Goal: Task Accomplishment & Management: Manage account settings

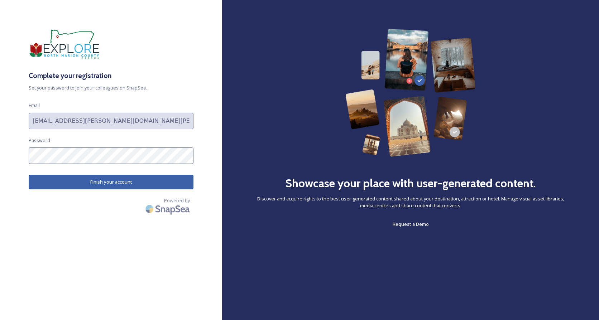
click at [98, 184] on button "Finish your account" at bounding box center [111, 182] width 165 height 15
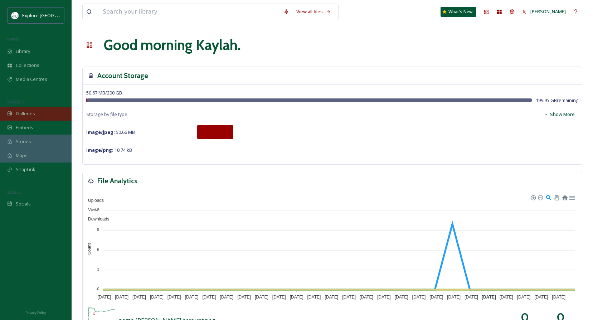
click at [35, 111] on div "Galleries" at bounding box center [36, 114] width 72 height 14
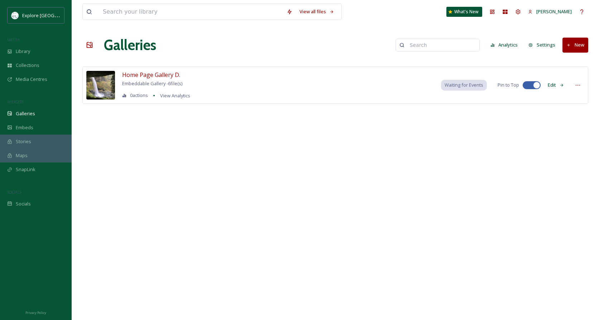
click at [105, 83] on img at bounding box center [100, 85] width 29 height 29
click at [135, 78] on span "Home Page Gallery D." at bounding box center [151, 75] width 58 height 8
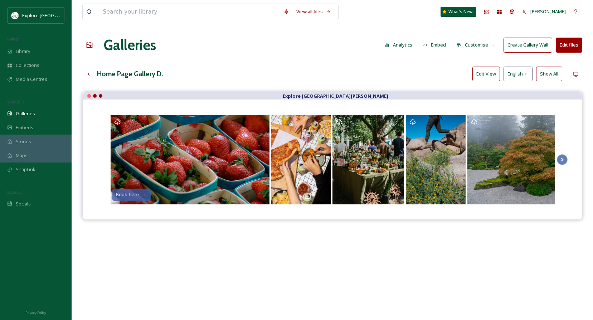
click at [565, 43] on button "Edit files" at bounding box center [569, 45] width 27 height 15
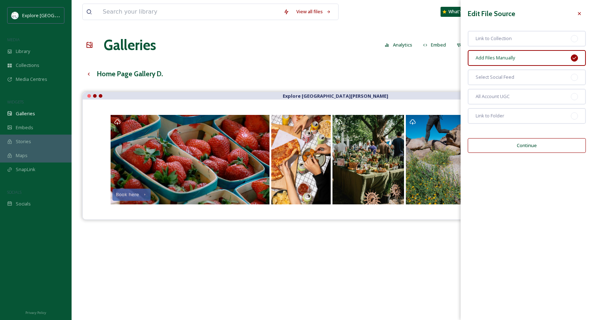
click at [581, 13] on icon at bounding box center [580, 14] width 6 height 6
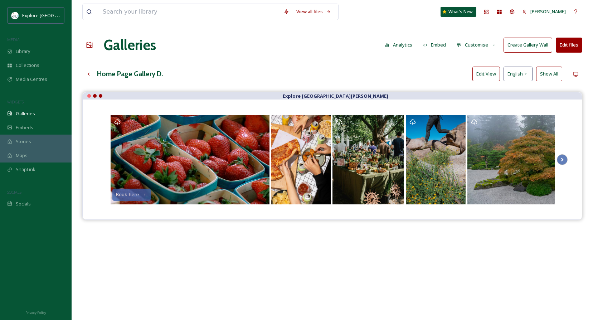
click at [406, 44] on button "Analytics" at bounding box center [398, 45] width 35 height 14
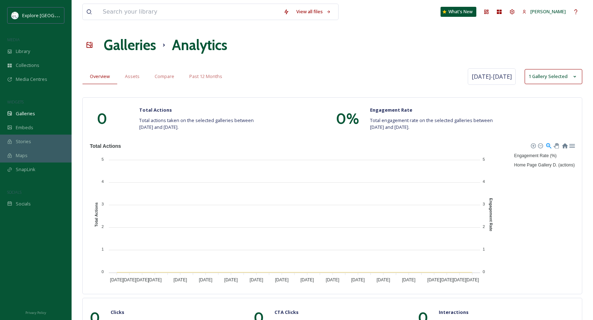
click at [101, 75] on span "Overview" at bounding box center [100, 76] width 20 height 7
click at [90, 46] on icon at bounding box center [90, 45] width 6 height 6
click at [39, 117] on div "Galleries" at bounding box center [36, 114] width 72 height 14
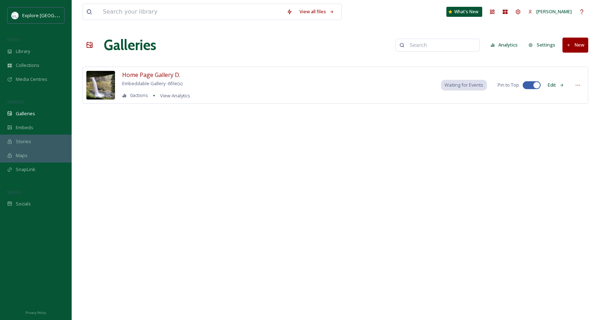
click at [104, 83] on img at bounding box center [100, 85] width 29 height 29
click at [130, 74] on span "Home Page Gallery D." at bounding box center [151, 75] width 58 height 8
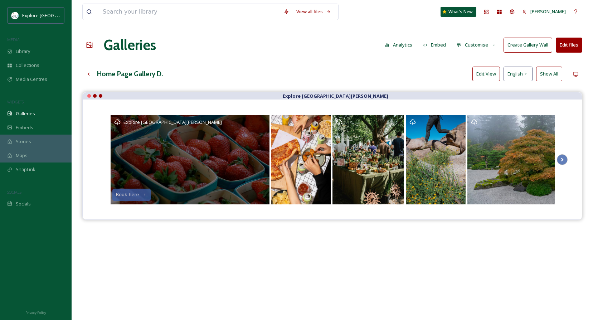
click at [264, 122] on div "Explore [GEOGRAPHIC_DATA][PERSON_NAME]" at bounding box center [190, 122] width 152 height 7
click at [261, 122] on div "Explore [GEOGRAPHIC_DATA][PERSON_NAME]" at bounding box center [190, 122] width 152 height 7
click at [261, 126] on div "Explore [GEOGRAPHIC_DATA][PERSON_NAME]" at bounding box center [190, 160] width 159 height 90
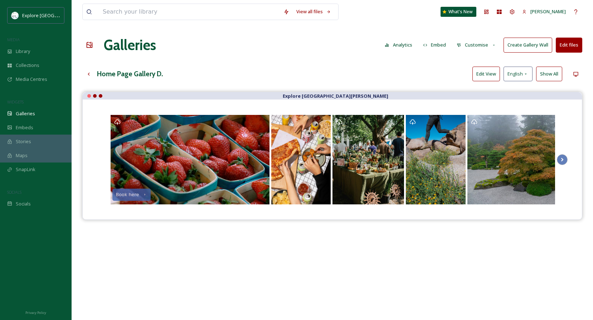
click at [491, 75] on button "Edit View" at bounding box center [487, 74] width 28 height 15
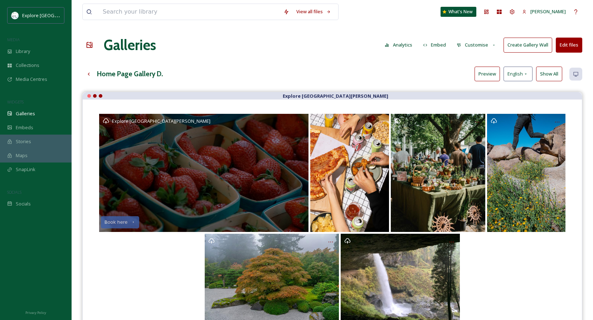
click at [299, 122] on icon at bounding box center [301, 122] width 6 height 6
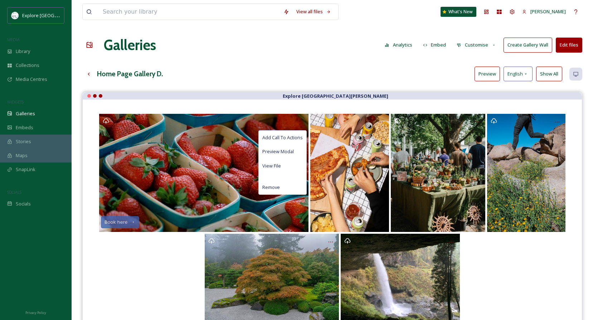
click at [491, 73] on button "Preview" at bounding box center [487, 74] width 25 height 15
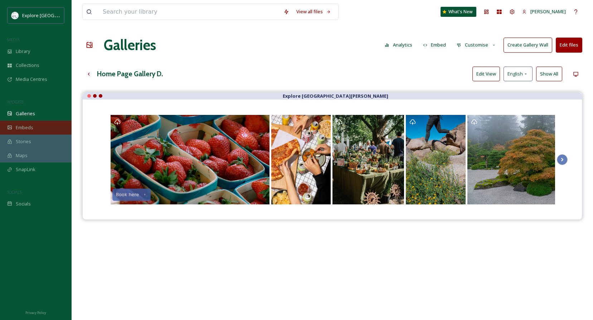
click at [28, 131] on div "Embeds" at bounding box center [36, 128] width 72 height 14
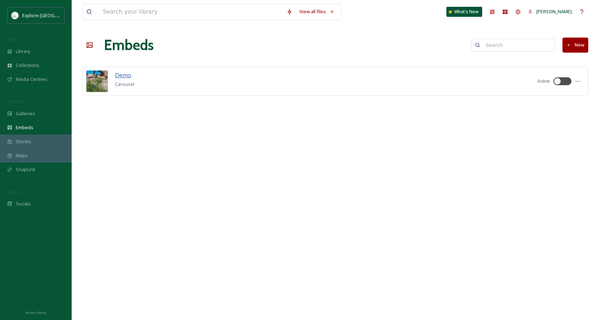
click at [119, 76] on span "Demo" at bounding box center [123, 75] width 16 height 8
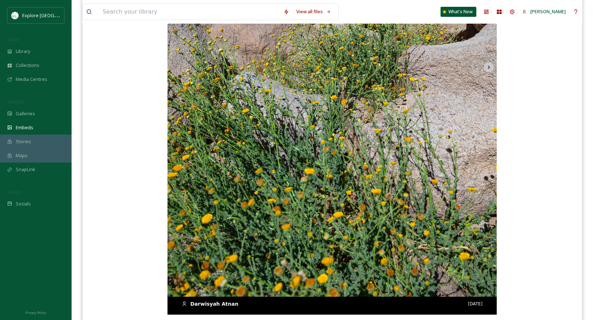
scroll to position [299, 0]
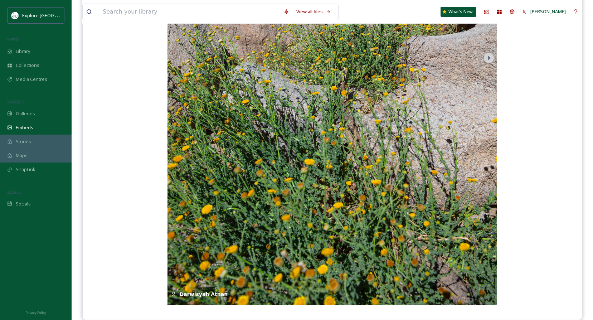
click at [490, 59] on icon at bounding box center [489, 58] width 10 height 11
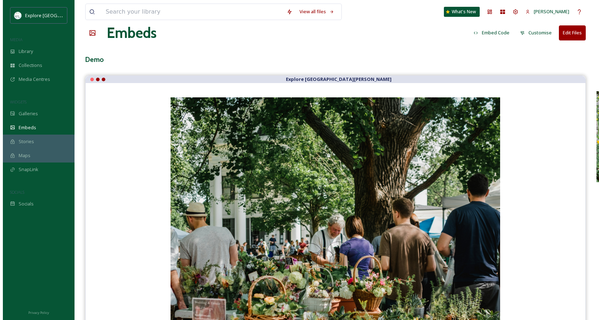
scroll to position [0, 0]
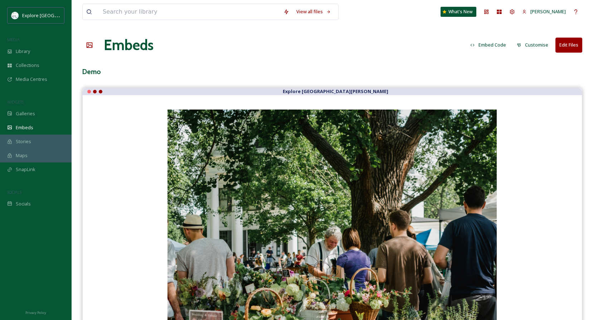
click at [499, 45] on button "Embed Code" at bounding box center [488, 45] width 43 height 14
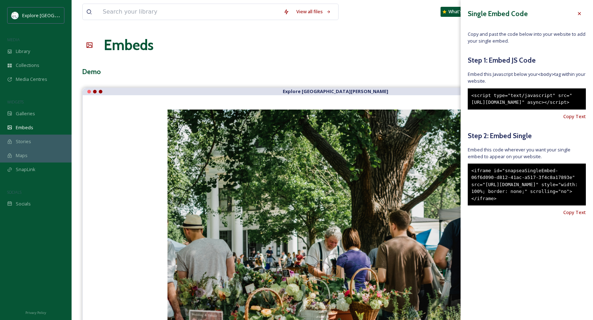
click at [579, 13] on icon at bounding box center [580, 14] width 6 height 6
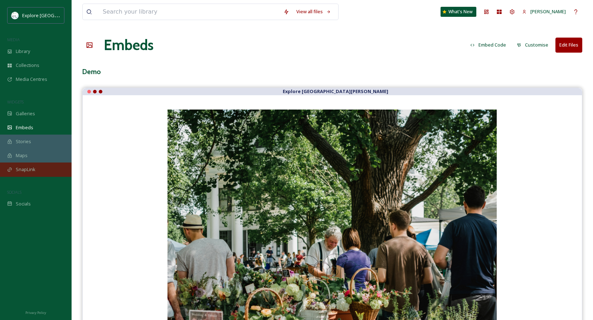
click at [34, 166] on div "SnapLink" at bounding box center [36, 170] width 72 height 14
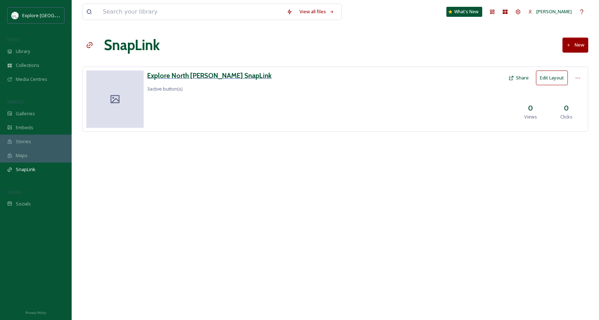
click at [197, 74] on h3 "Explore North [PERSON_NAME] SnapLink" at bounding box center [209, 76] width 124 height 10
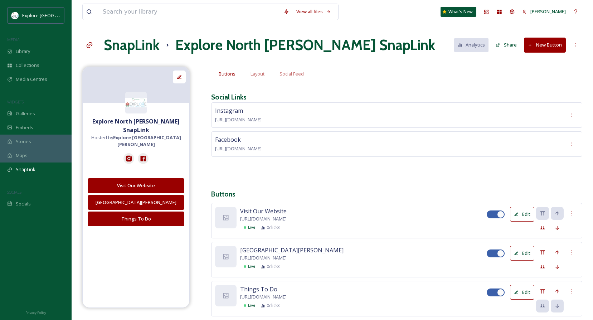
click at [547, 43] on button "New Button" at bounding box center [545, 45] width 42 height 15
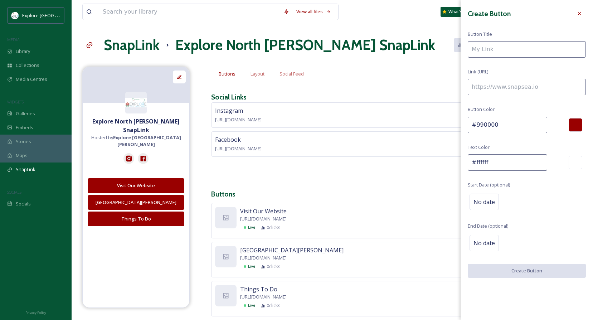
click at [584, 12] on div at bounding box center [579, 13] width 13 height 13
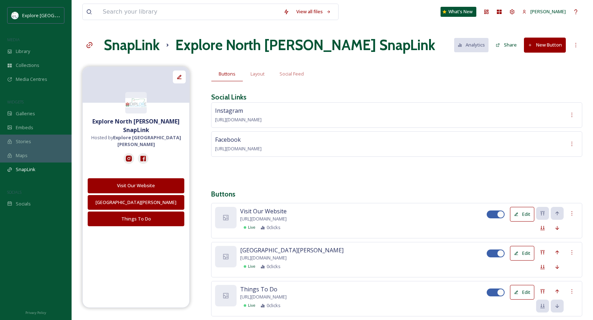
click at [569, 48] on div "SnapLink Explore North [PERSON_NAME] SnapLink Analytics Share New Button" at bounding box center [332, 44] width 500 height 21
click at [572, 48] on div at bounding box center [576, 45] width 13 height 13
click at [564, 75] on span "New Social Link" at bounding box center [562, 74] width 33 height 7
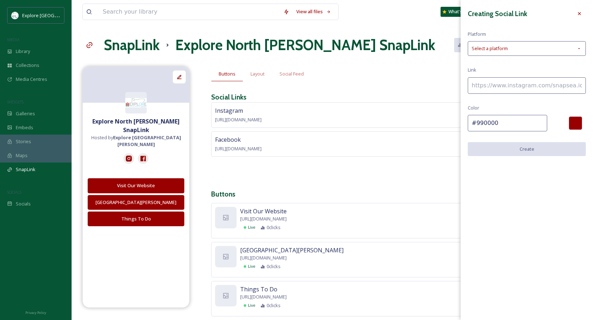
click at [510, 45] on div "Select a platform" at bounding box center [527, 48] width 118 height 15
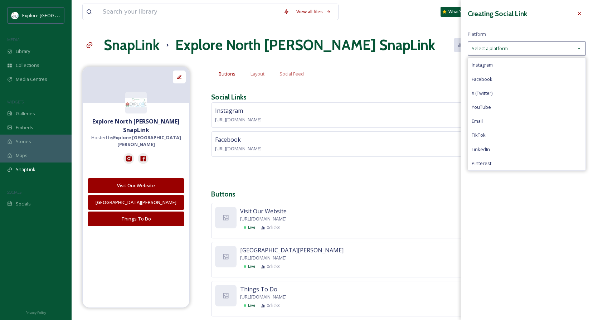
click at [581, 13] on icon at bounding box center [580, 14] width 6 height 6
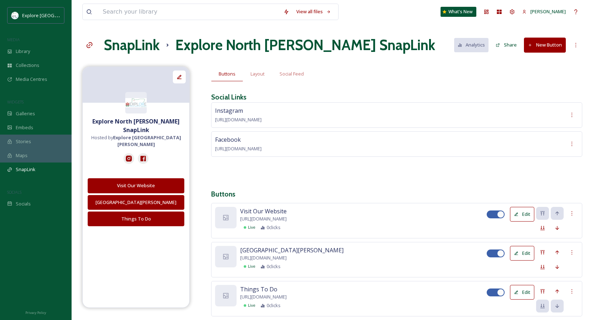
click at [576, 47] on icon at bounding box center [576, 45] width 6 height 6
click at [503, 83] on div "Buttons Layout Social Feed Social Links Instagram [URL][DOMAIN_NAME] Facebook […" at bounding box center [396, 202] width 371 height 271
click at [543, 49] on button "New Button" at bounding box center [545, 45] width 42 height 15
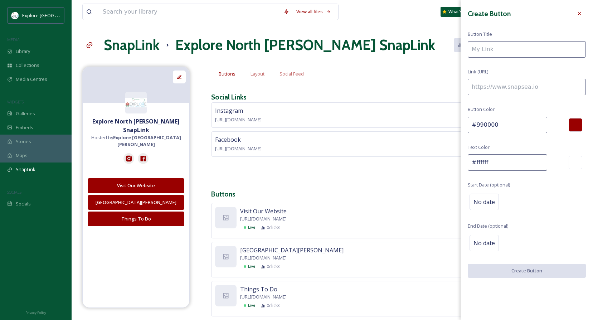
click at [577, 126] on div at bounding box center [576, 125] width 14 height 14
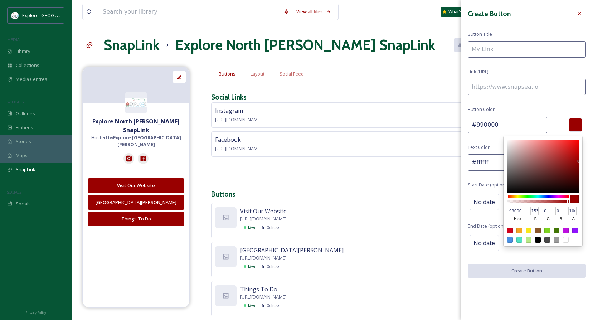
click at [579, 12] on icon at bounding box center [580, 14] width 6 height 6
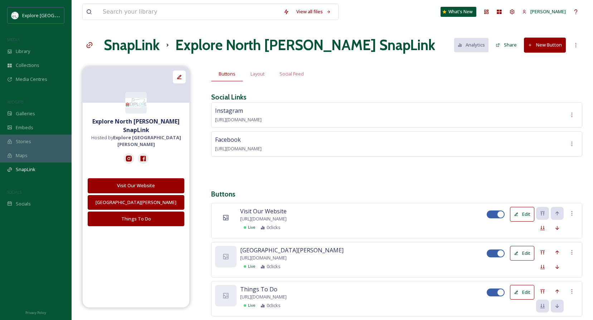
click at [233, 222] on div at bounding box center [225, 217] width 21 height 21
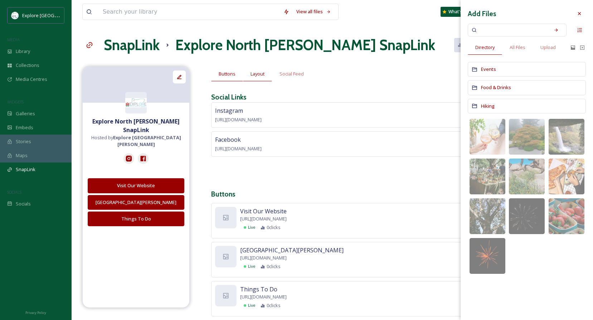
click at [264, 75] on span "Layout" at bounding box center [258, 74] width 14 height 7
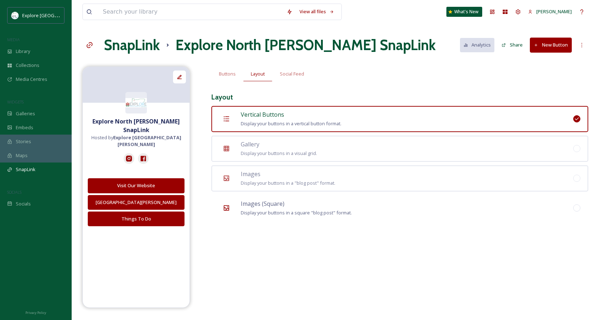
click at [259, 210] on span "Display your buttons in a square "blog post" format." at bounding box center [296, 213] width 111 height 6
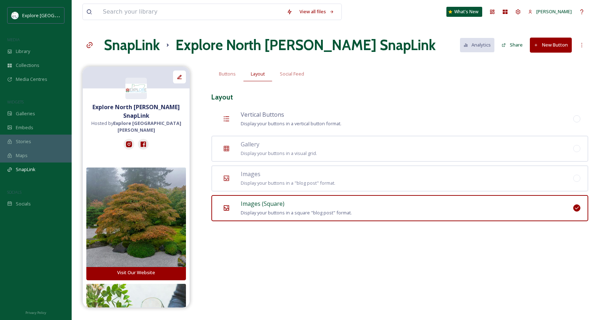
click at [256, 126] on span "Display your buttons in a vertical button format." at bounding box center [291, 123] width 101 height 6
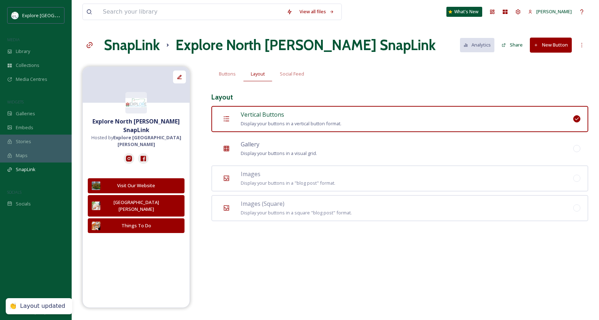
click at [255, 155] on span "Display your buttons in a visual grid." at bounding box center [279, 153] width 76 height 6
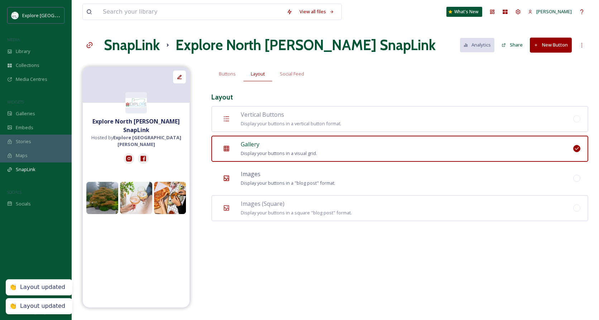
click at [259, 178] on div "Images Display your buttons in a "blog post" format." at bounding box center [288, 179] width 95 height 18
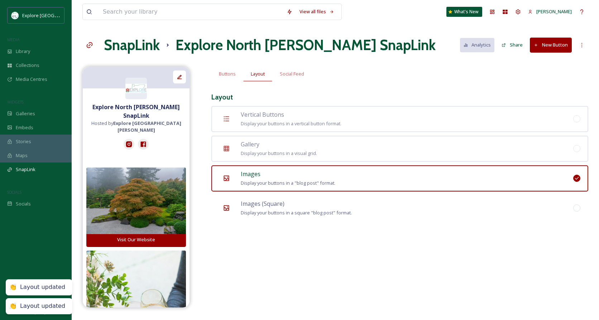
click at [267, 207] on div "Images (Square) Display your buttons in a square "blog post" format." at bounding box center [296, 208] width 111 height 18
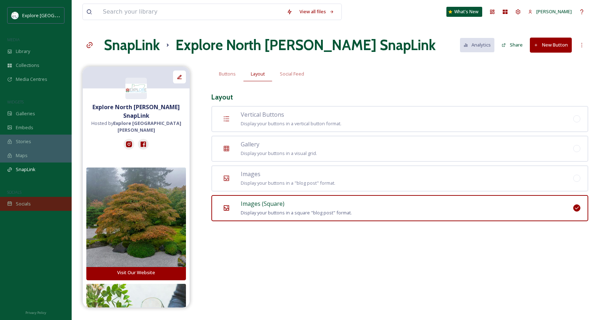
click at [35, 201] on div "Socials" at bounding box center [36, 204] width 72 height 14
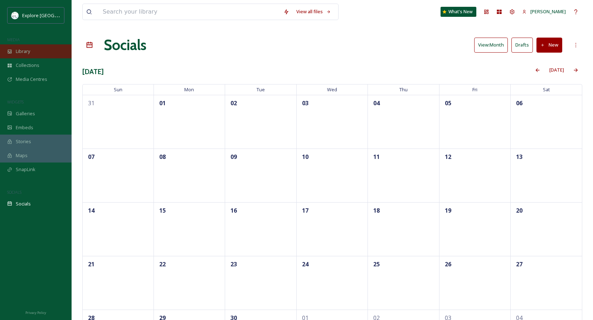
click at [25, 50] on span "Library" at bounding box center [23, 51] width 14 height 7
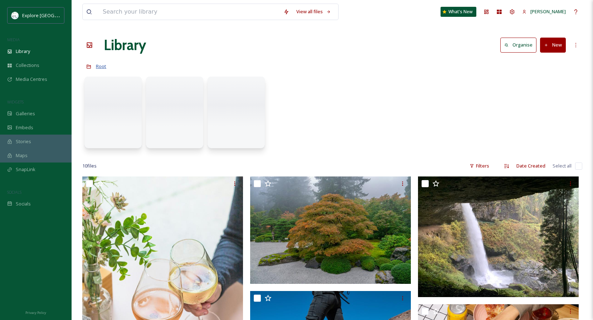
click at [101, 66] on span "Root" at bounding box center [101, 66] width 10 height 6
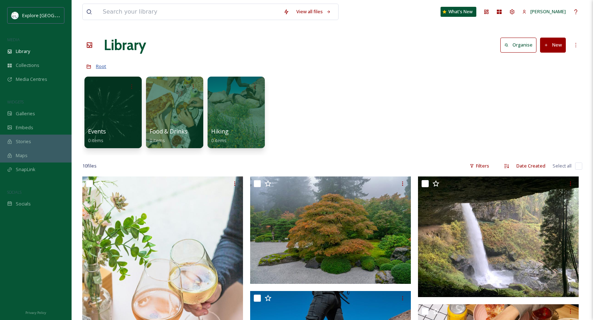
click at [100, 66] on span "Root" at bounding box center [101, 66] width 10 height 6
click at [115, 126] on div at bounding box center [113, 112] width 58 height 73
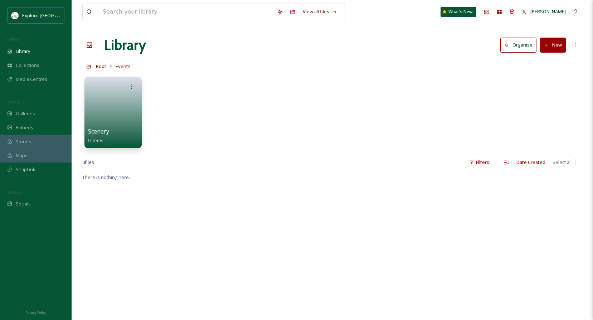
click at [553, 48] on button "New" at bounding box center [553, 45] width 26 height 15
click at [551, 91] on span "Folder" at bounding box center [545, 89] width 14 height 7
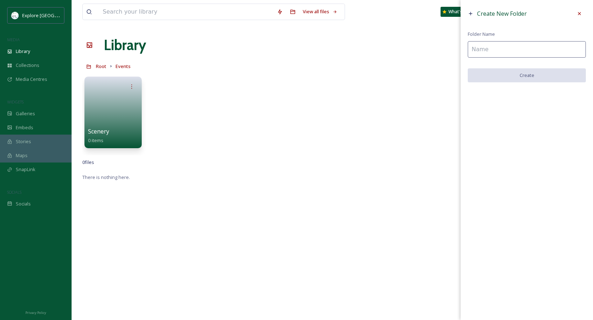
click at [509, 53] on input at bounding box center [527, 49] width 118 height 16
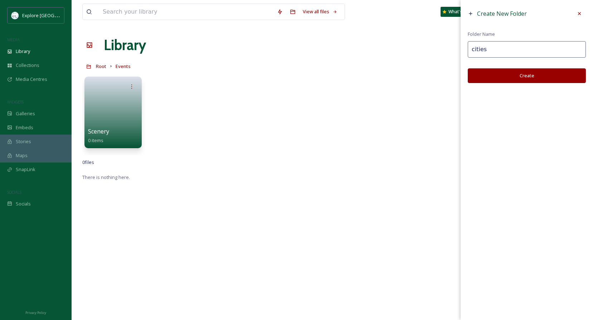
type input "cities"
click at [516, 75] on button "Create" at bounding box center [527, 75] width 118 height 15
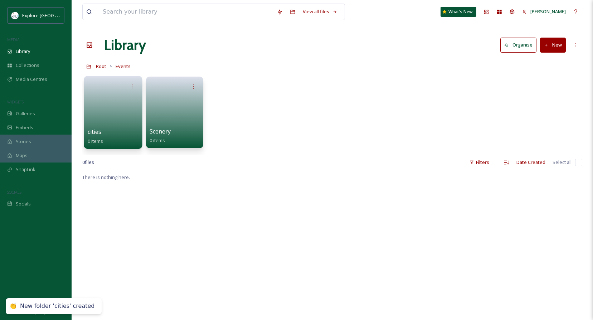
click at [129, 86] on icon at bounding box center [132, 86] width 6 height 6
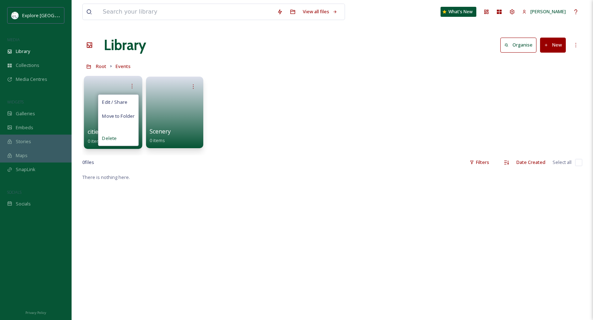
click at [116, 138] on div "Delete" at bounding box center [118, 138] width 40 height 14
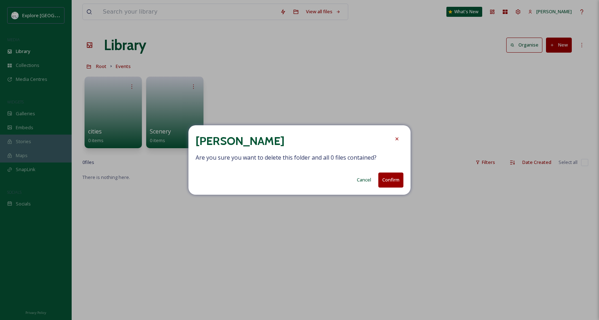
click at [397, 180] on button "Confirm" at bounding box center [390, 180] width 25 height 15
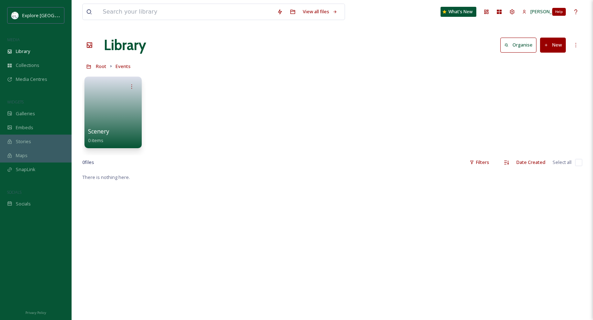
click at [575, 11] on icon at bounding box center [576, 11] width 3 height 5
click at [25, 50] on span "Library" at bounding box center [23, 51] width 14 height 7
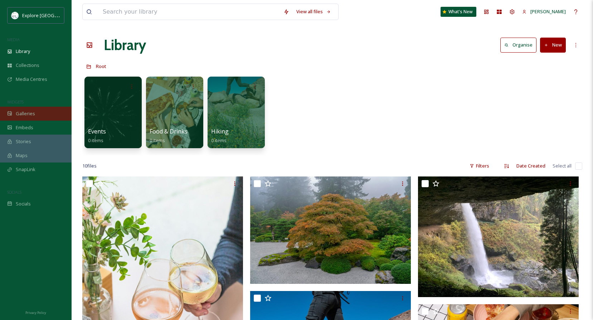
click at [26, 116] on span "Galleries" at bounding box center [25, 113] width 19 height 7
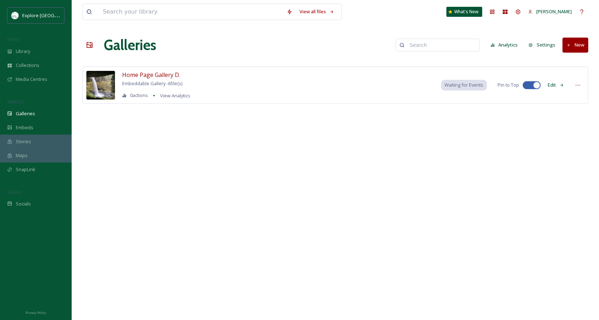
click at [35, 154] on div "Maps" at bounding box center [36, 156] width 72 height 14
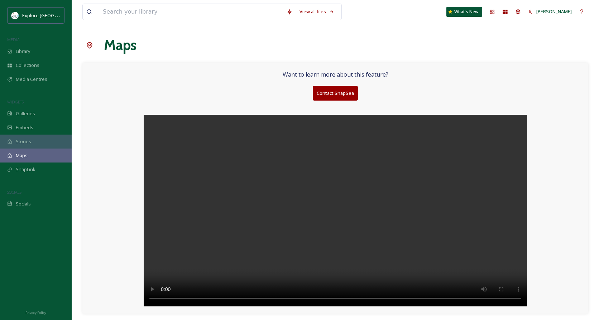
click at [33, 141] on div "Stories" at bounding box center [36, 142] width 72 height 14
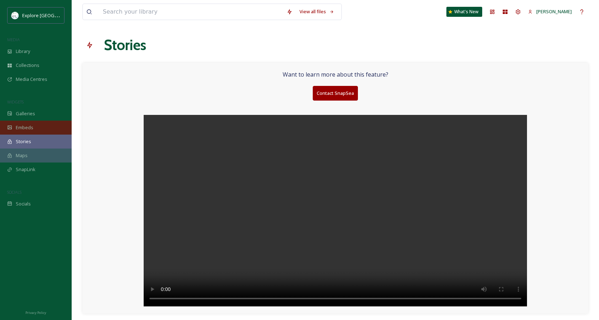
click at [35, 130] on div "Embeds" at bounding box center [36, 128] width 72 height 14
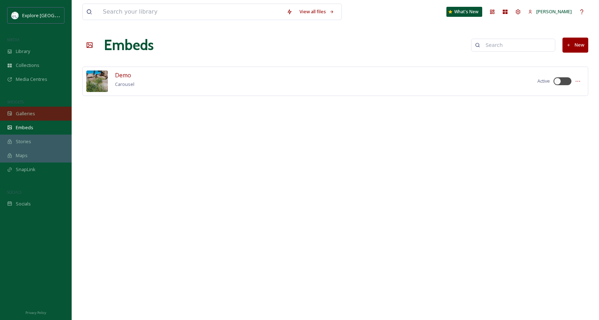
click at [35, 111] on div "Galleries" at bounding box center [36, 114] width 72 height 14
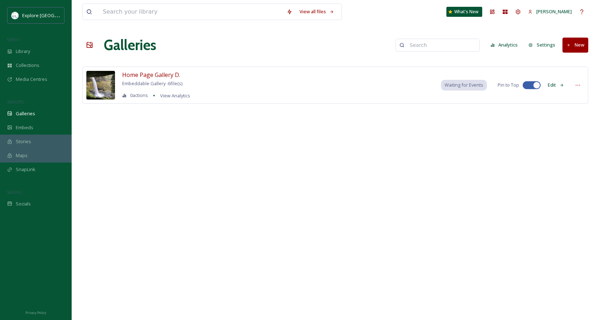
click at [323, 231] on div "View all files What's New [PERSON_NAME] Galleries Analytics Settings New Home P…" at bounding box center [335, 160] width 527 height 320
